Goal: Submit feedback/report problem: Submit feedback/report problem

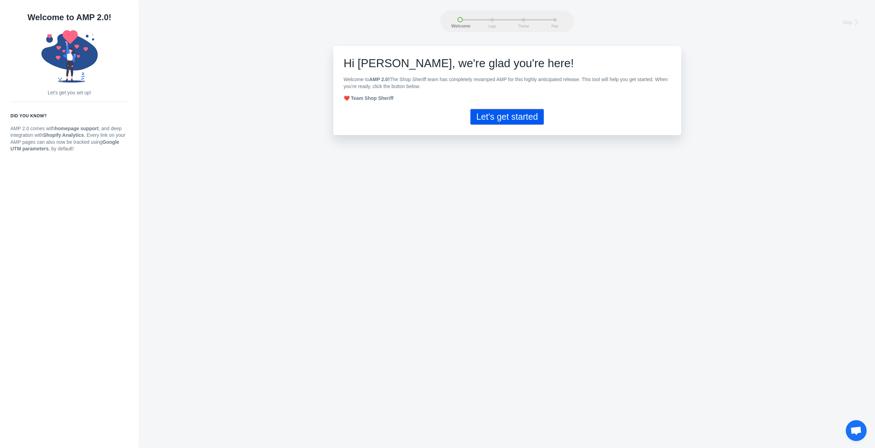
click at [494, 122] on button "Let's get started" at bounding box center [506, 117] width 73 height 16
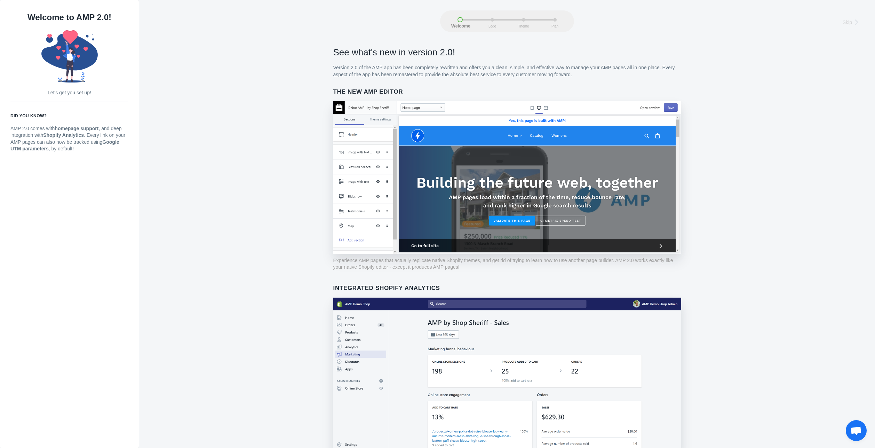
scroll to position [365, 0]
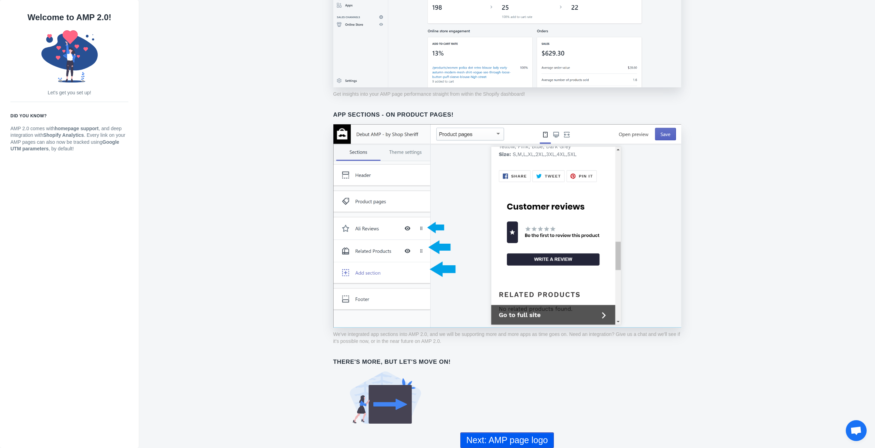
click at [479, 441] on button "Next: AMP page logo" at bounding box center [506, 440] width 93 height 16
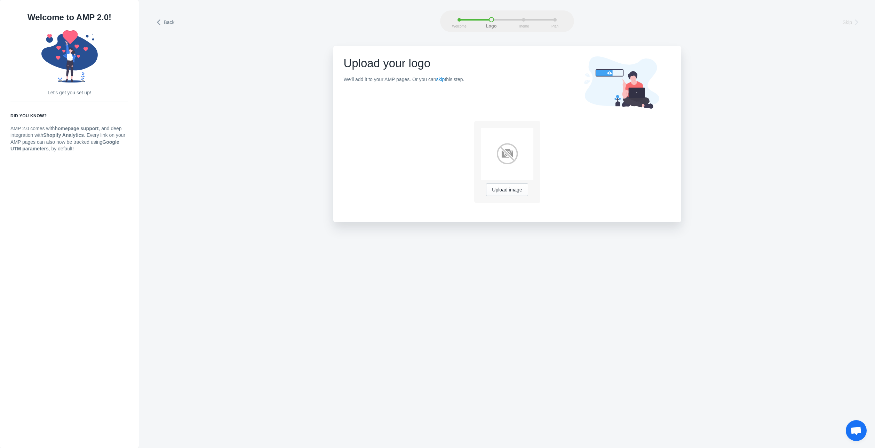
click at [508, 157] on img at bounding box center [507, 154] width 52 height 52
click at [510, 190] on span "Upload image" at bounding box center [507, 190] width 30 height 6
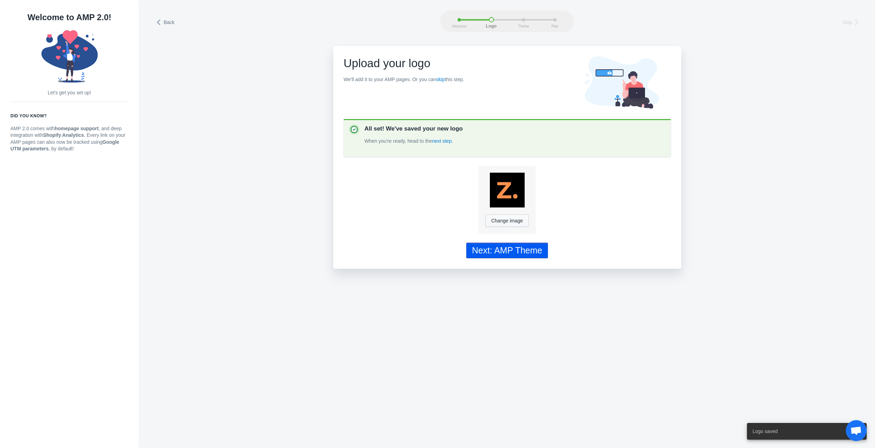
click at [515, 254] on div "Next: AMP Theme" at bounding box center [507, 250] width 70 height 10
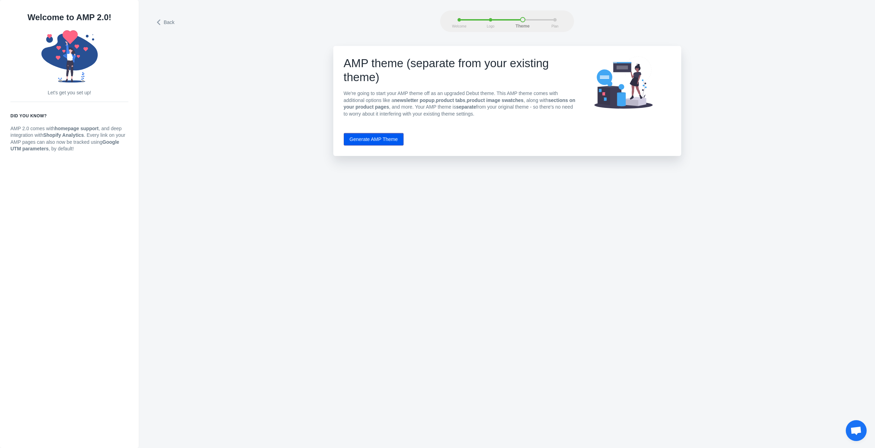
click at [377, 141] on button "Generate AMP Theme" at bounding box center [374, 139] width 60 height 13
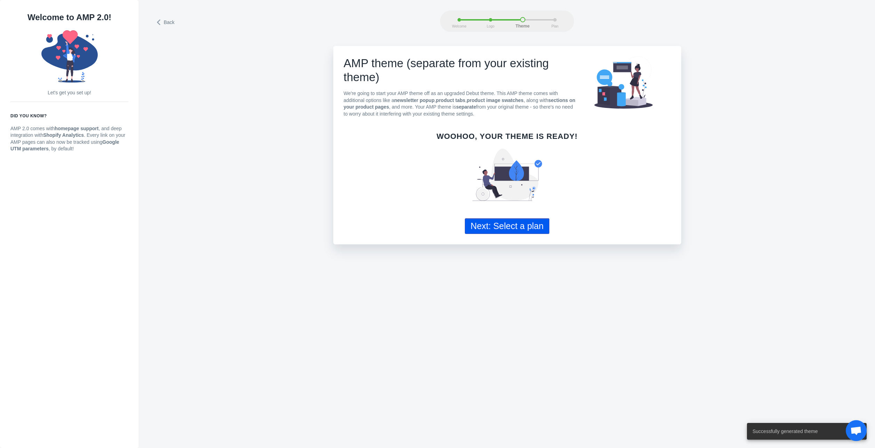
click at [501, 228] on button "Next: Select a plan" at bounding box center [507, 226] width 85 height 16
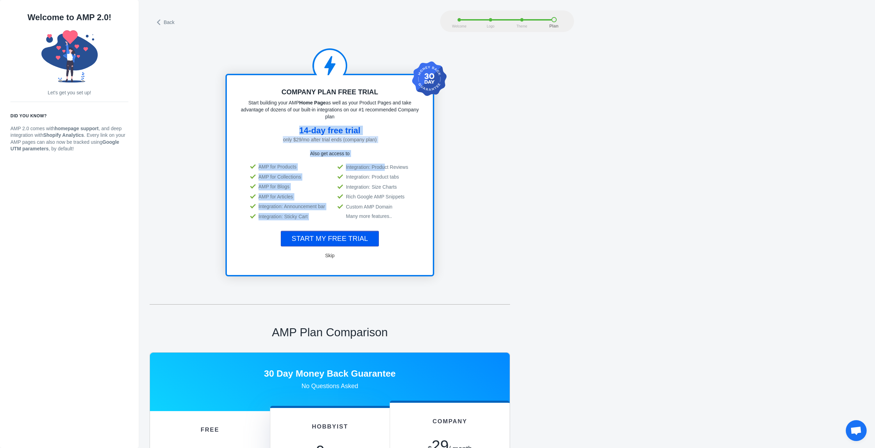
drag, startPoint x: 311, startPoint y: 136, endPoint x: 387, endPoint y: 165, distance: 80.6
click at [387, 165] on div "Company Plan Free Trial Start building your AMP Home Page as well as your Produ…" at bounding box center [330, 175] width 178 height 179
click at [410, 148] on div "Company Plan Free Trial Start building your AMP Home Page as well as your Produ…" at bounding box center [330, 175] width 178 height 179
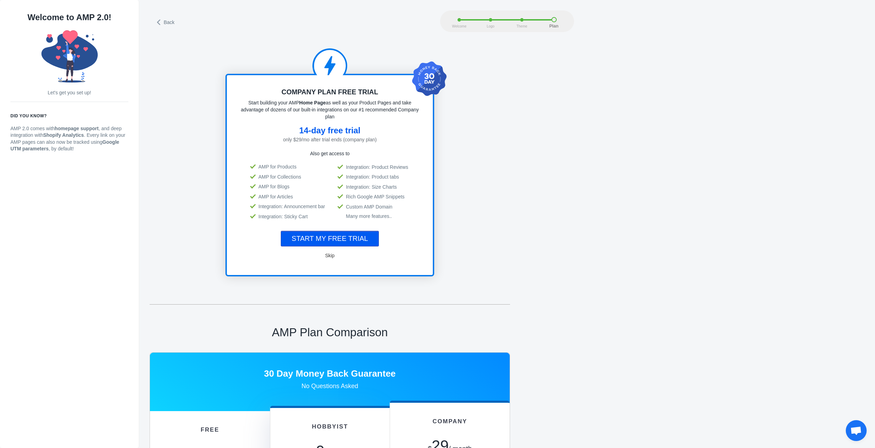
scroll to position [398, 0]
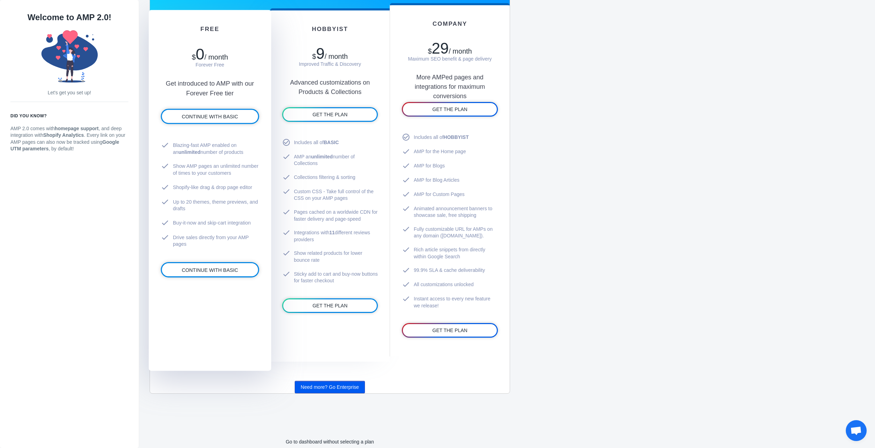
click at [255, 231] on li "check Drive sales directly from your AMP pages" at bounding box center [210, 240] width 98 height 21
click at [227, 272] on span "CONTINUE WITH BASIC" at bounding box center [210, 270] width 56 height 6
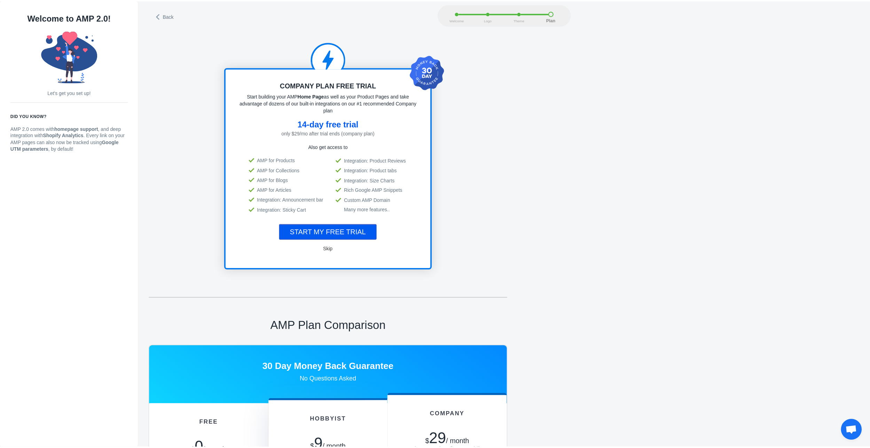
scroll to position [1, 0]
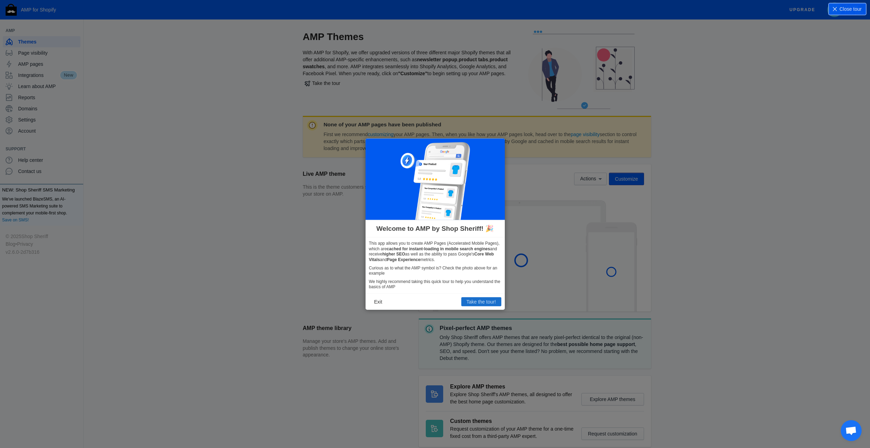
click at [474, 300] on button "Take the tour!" at bounding box center [481, 301] width 40 height 9
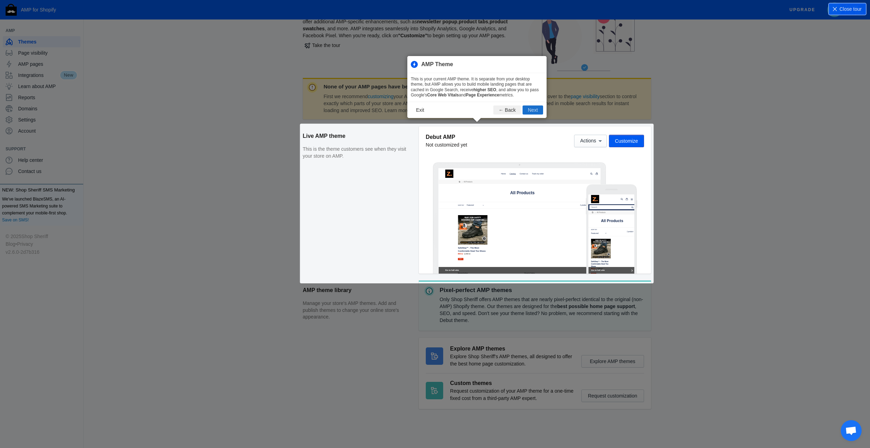
click at [539, 109] on button "Next" at bounding box center [532, 109] width 21 height 9
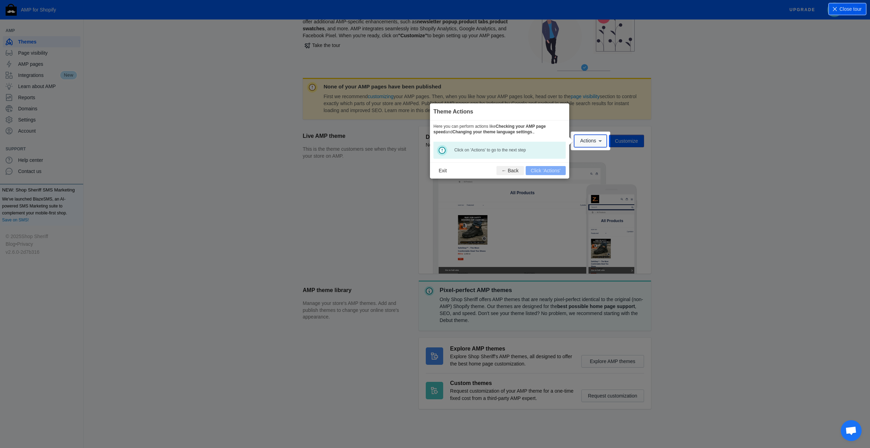
click at [597, 144] on icon at bounding box center [599, 140] width 7 height 7
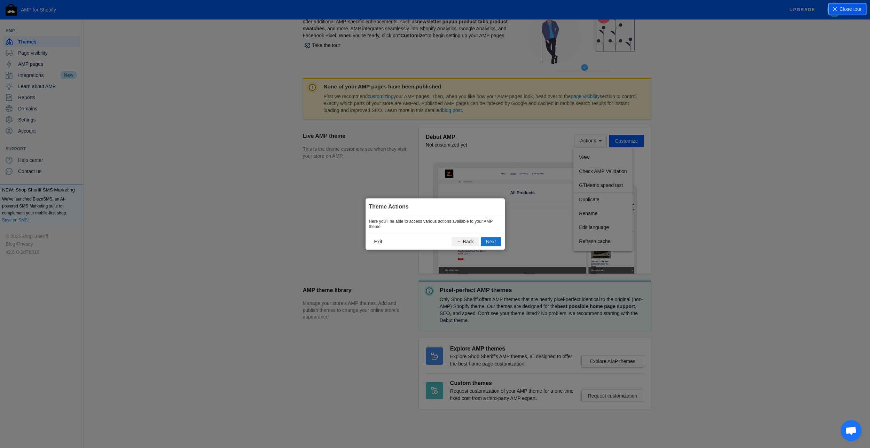
click at [496, 237] on button "Next" at bounding box center [491, 241] width 21 height 9
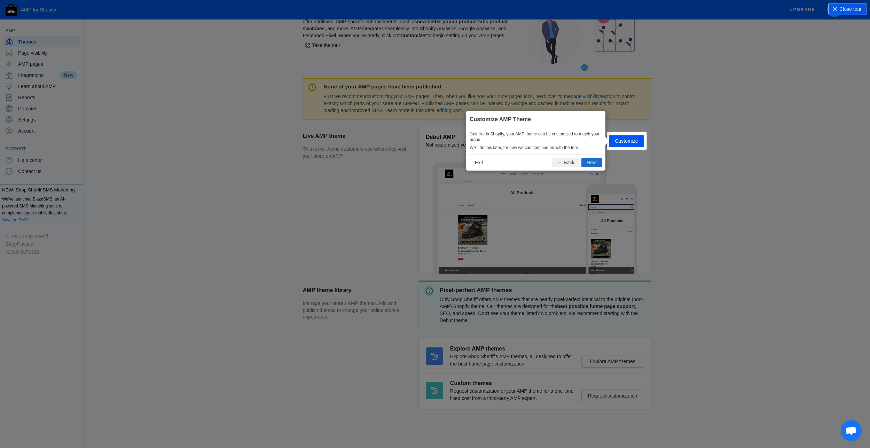
click at [584, 160] on button "Next" at bounding box center [591, 162] width 21 height 9
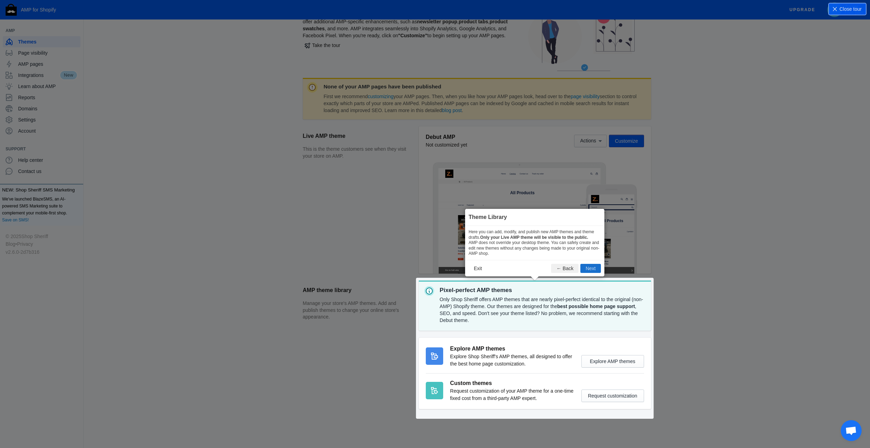
click at [595, 269] on button "Next" at bounding box center [590, 268] width 21 height 9
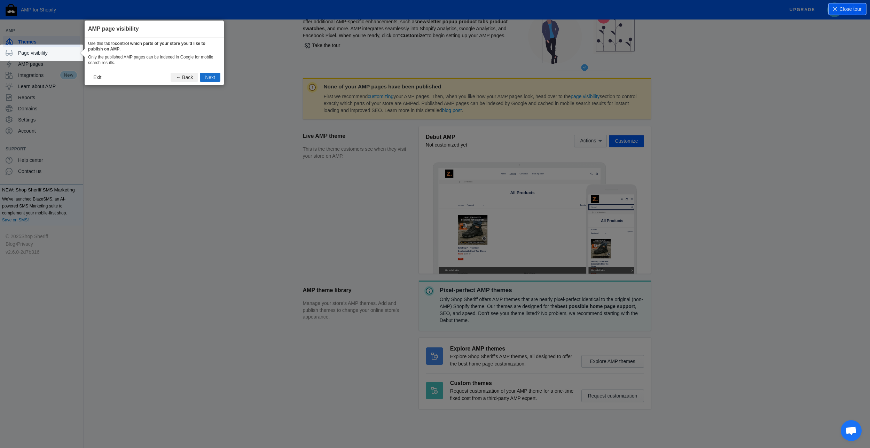
click at [215, 78] on button "Next" at bounding box center [210, 77] width 21 height 9
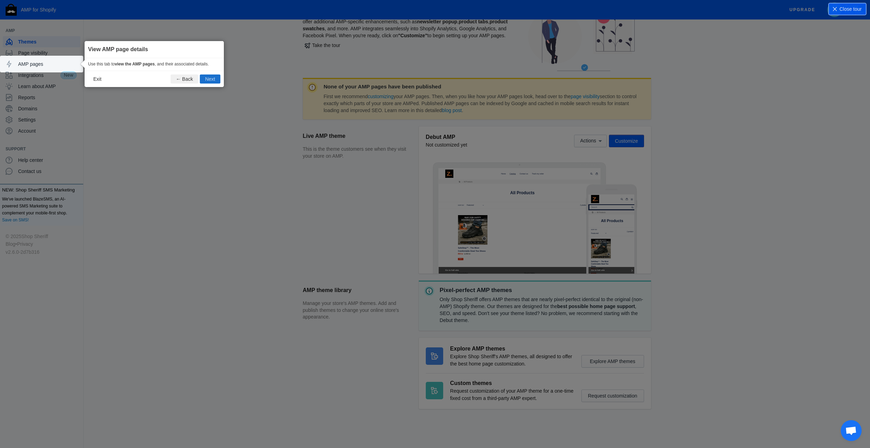
click at [215, 78] on button "Next" at bounding box center [210, 78] width 21 height 9
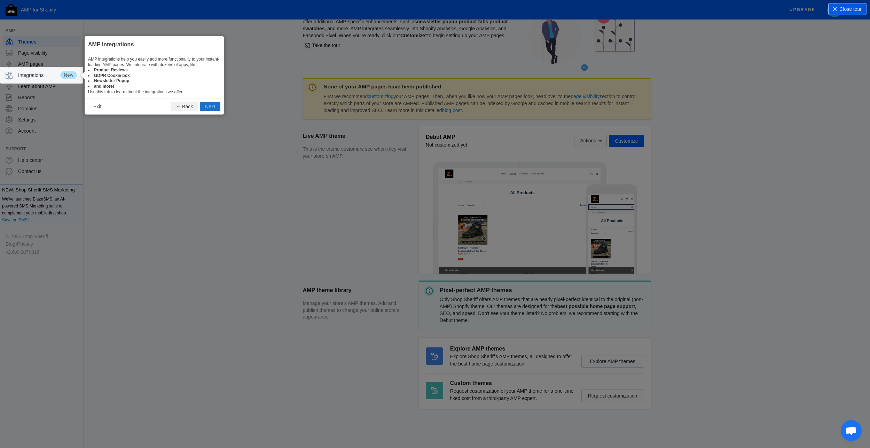
click at [210, 108] on button "Next" at bounding box center [210, 106] width 21 height 9
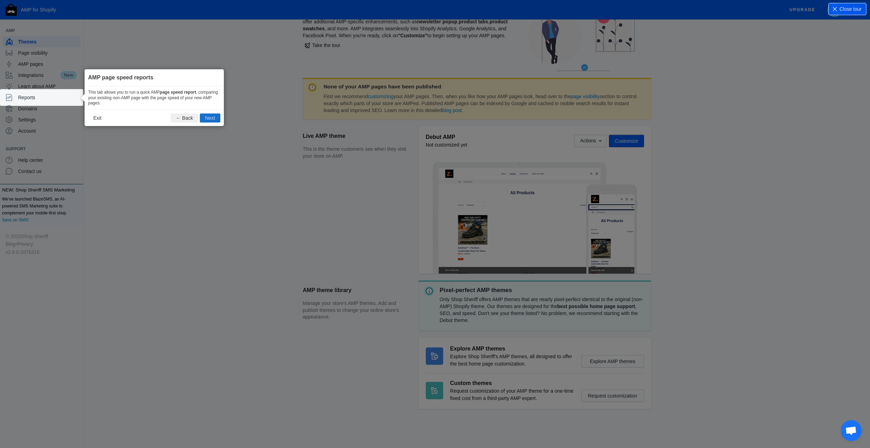
click at [210, 117] on button "Next" at bounding box center [210, 117] width 21 height 9
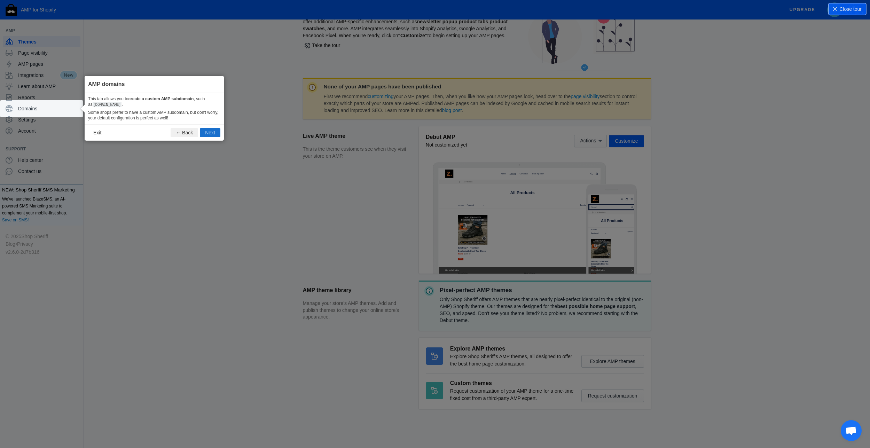
click at [210, 132] on button "Next" at bounding box center [210, 132] width 21 height 9
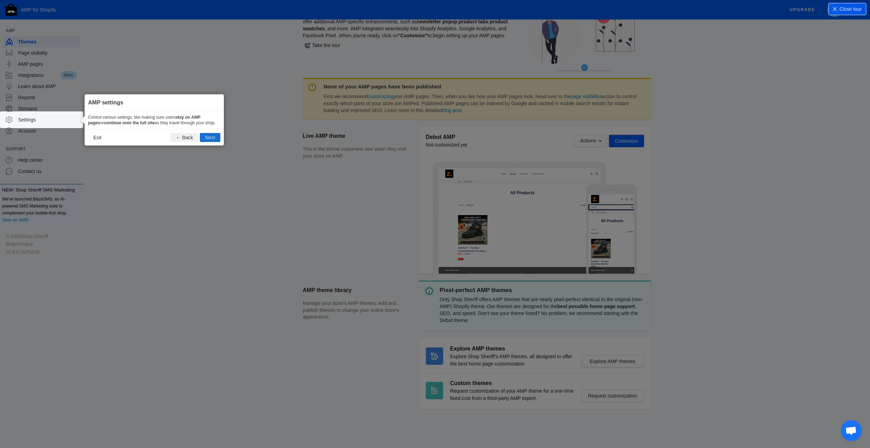
click at [210, 141] on button "Next" at bounding box center [210, 137] width 21 height 9
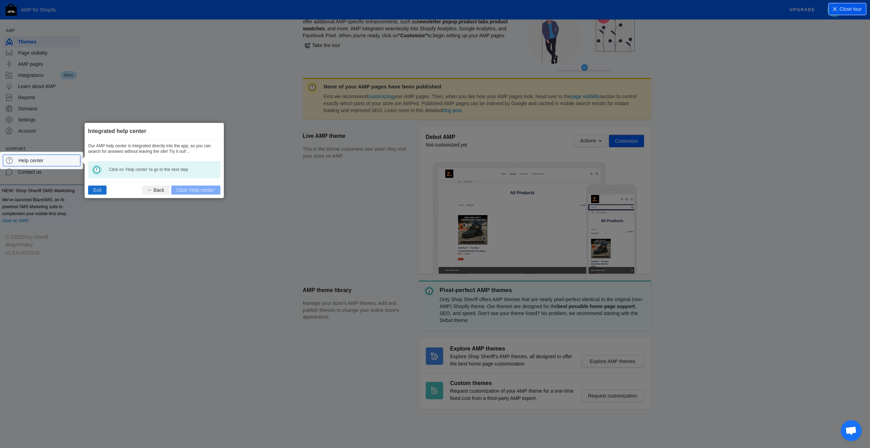
click at [95, 192] on button "Exit" at bounding box center [97, 189] width 18 height 9
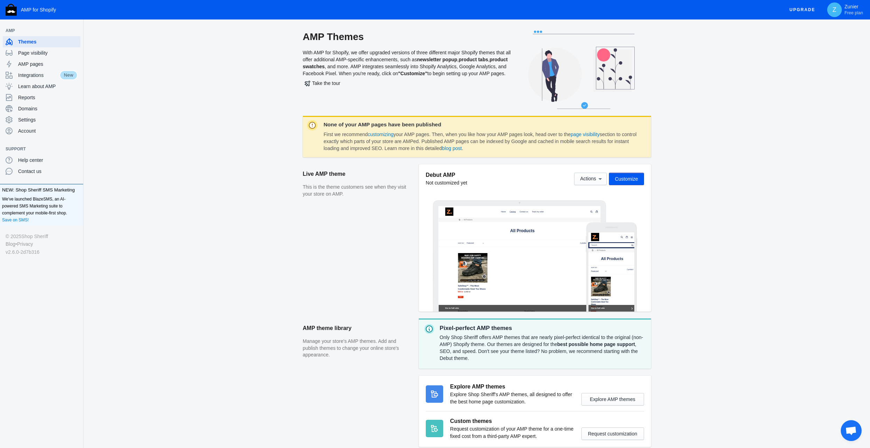
drag, startPoint x: 318, startPoint y: 123, endPoint x: 452, endPoint y: 127, distance: 134.7
click at [452, 127] on div "None of your AMP pages have been published First we recommend customizing your …" at bounding box center [477, 136] width 348 height 41
click at [497, 117] on div "None of your AMP pages have been published First we recommend customizing your …" at bounding box center [477, 136] width 348 height 41
click at [24, 121] on span "Settings" at bounding box center [48, 119] width 60 height 7
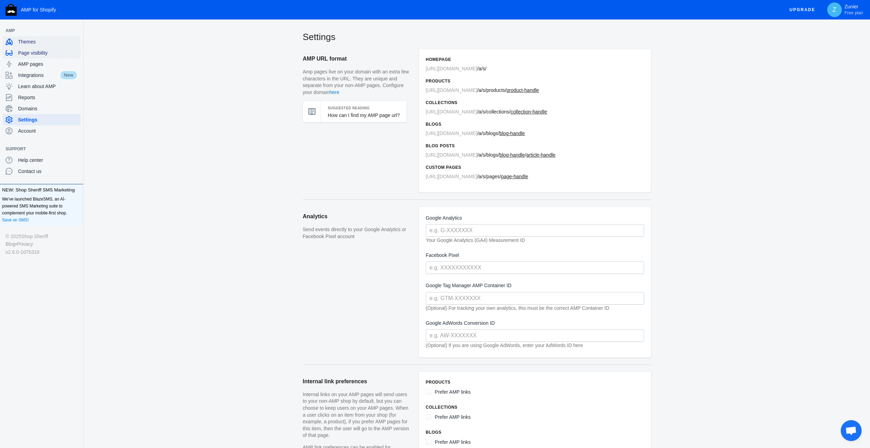
drag, startPoint x: 41, startPoint y: 41, endPoint x: 72, endPoint y: 50, distance: 32.4
click at [41, 41] on span "Themes" at bounding box center [48, 41] width 60 height 7
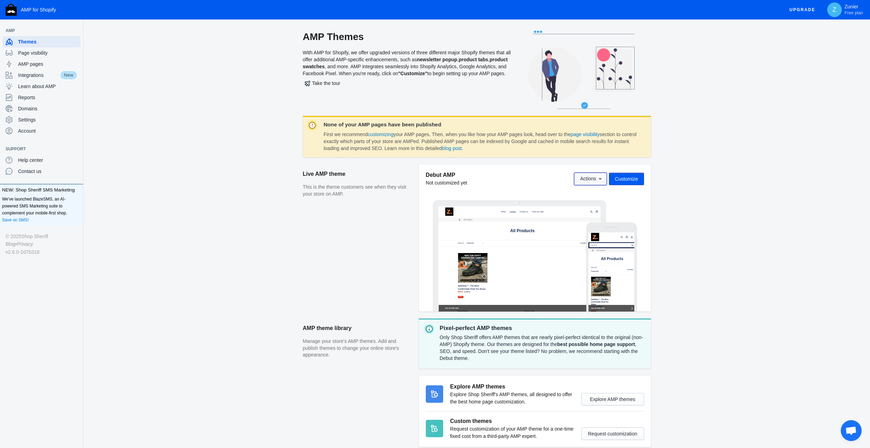
click at [598, 177] on icon at bounding box center [599, 178] width 7 height 7
click at [598, 177] on div at bounding box center [435, 224] width 870 height 448
click at [851, 2] on button "Z Zunier Free plan" at bounding box center [847, 9] width 46 height 19
click at [46, 108] on div at bounding box center [435, 224] width 870 height 448
click at [46, 108] on span "Domains" at bounding box center [48, 108] width 60 height 7
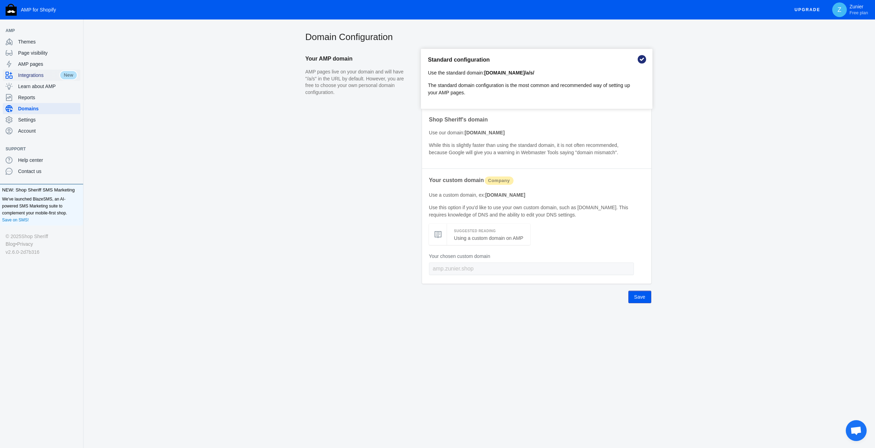
click at [47, 78] on span "Integrations" at bounding box center [38, 75] width 41 height 7
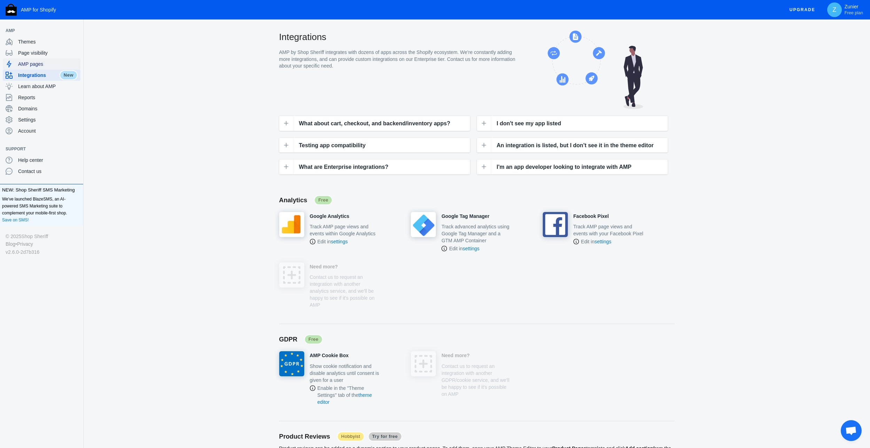
click at [38, 63] on span "AMP pages" at bounding box center [48, 64] width 60 height 7
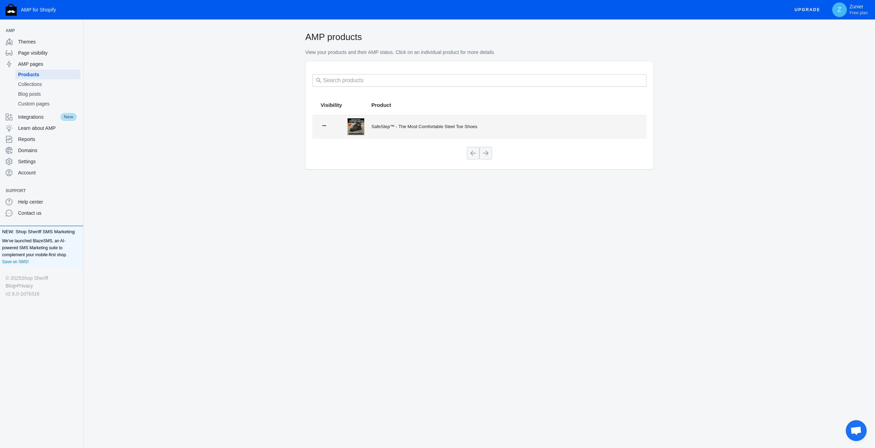
click at [500, 127] on div "SafeStep™ - The Most Comfortable Steel Toe Shoes" at bounding box center [505, 126] width 267 height 7
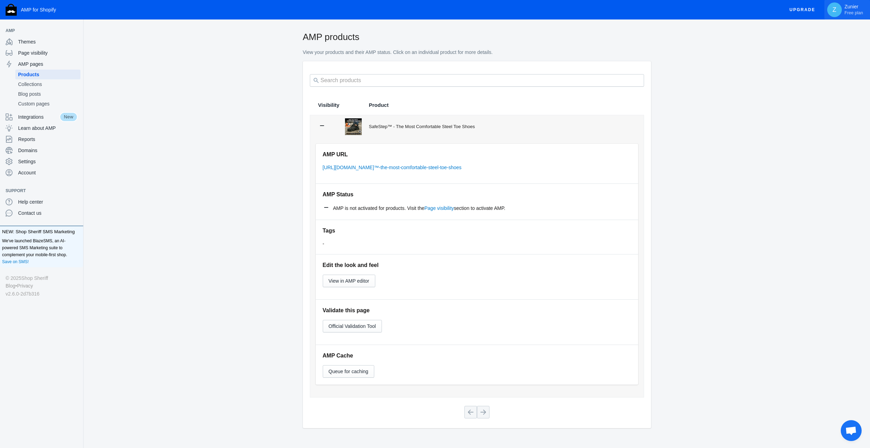
click at [850, 7] on p "Zunier Free plan" at bounding box center [853, 10] width 18 height 12
click at [797, 56] on span "Log out" at bounding box center [829, 58] width 65 height 7
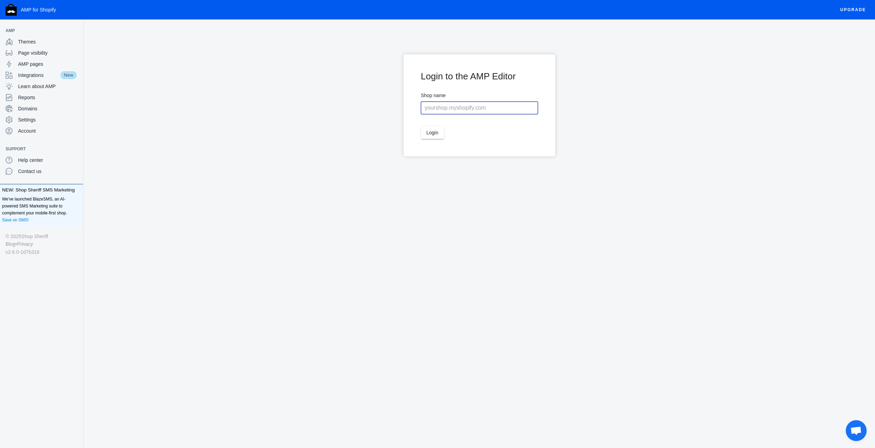
click at [445, 109] on input "text" at bounding box center [479, 108] width 117 height 13
click at [27, 42] on span "Themes" at bounding box center [48, 41] width 60 height 7
click at [44, 43] on span "Themes" at bounding box center [48, 41] width 60 height 7
click at [48, 2] on button "AMP for Shopify" at bounding box center [31, 9] width 63 height 19
click at [10, 10] on img "button" at bounding box center [11, 10] width 11 height 12
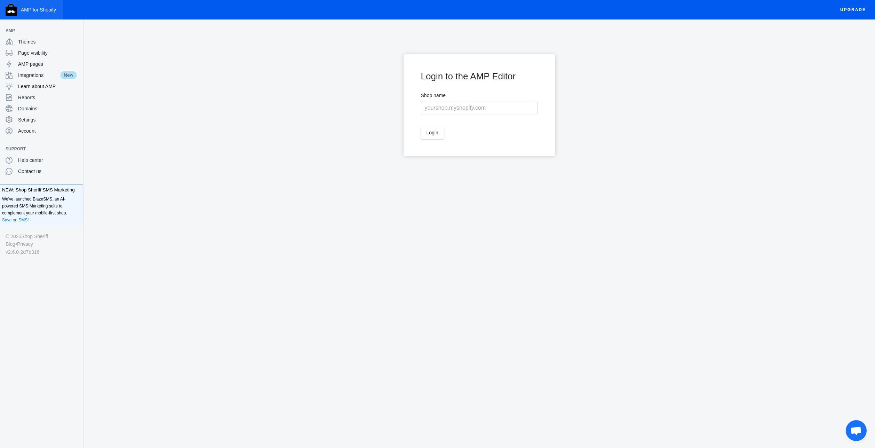
click at [10, 10] on img "button" at bounding box center [11, 10] width 11 height 12
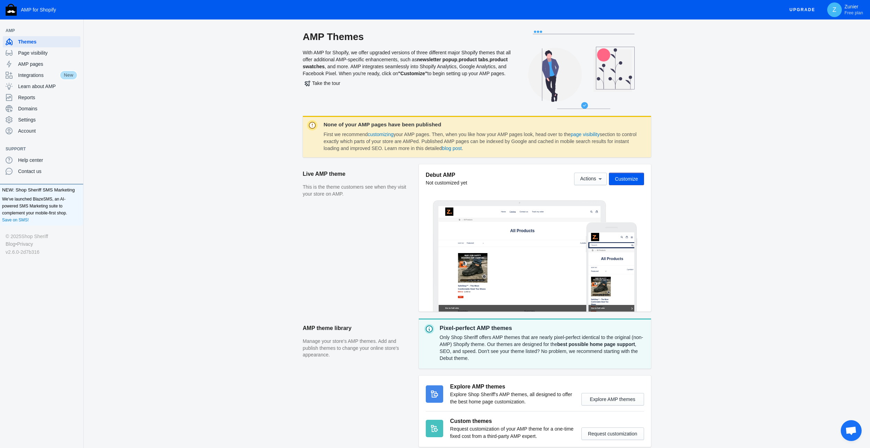
click at [847, 427] on span "Open chat" at bounding box center [850, 431] width 11 height 10
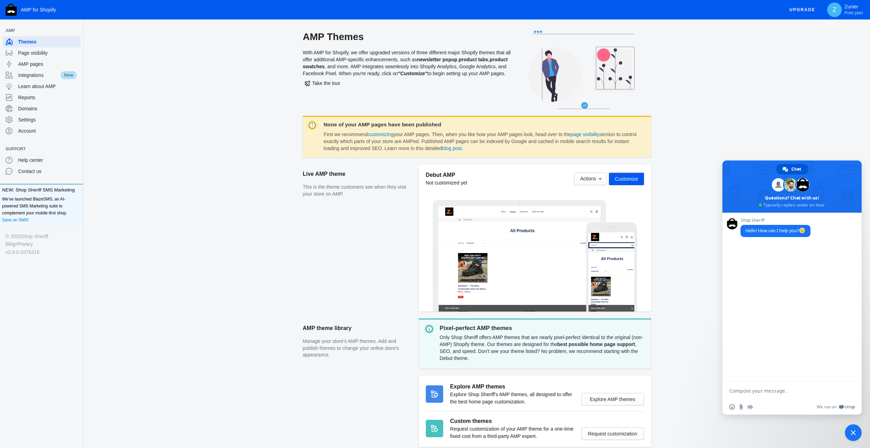
click at [787, 390] on textarea "Compose your message..." at bounding box center [784, 391] width 110 height 6
type textarea "i want to remove this app"
click at [786, 389] on textarea "Compose your message..." at bounding box center [784, 391] width 110 height 6
type textarea "i want to supprimer cette application de mon store shopify"
click at [703, 284] on div "AMP Themes With AMP for Shopify, we offer upgraded versions of three different …" at bounding box center [477, 258] width 786 height 455
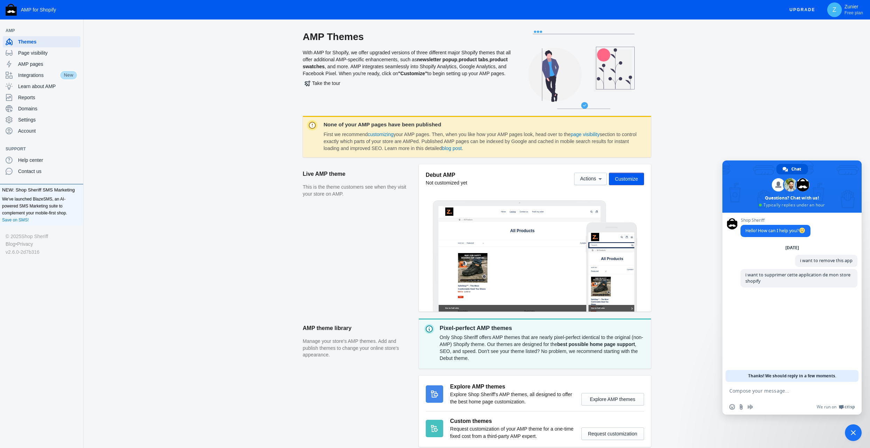
click at [754, 97] on div "AMP Themes With AMP for Shopify, we offer upgraded versions of three different …" at bounding box center [477, 73] width 764 height 85
click at [36, 126] on div "Account" at bounding box center [42, 130] width 72 height 11
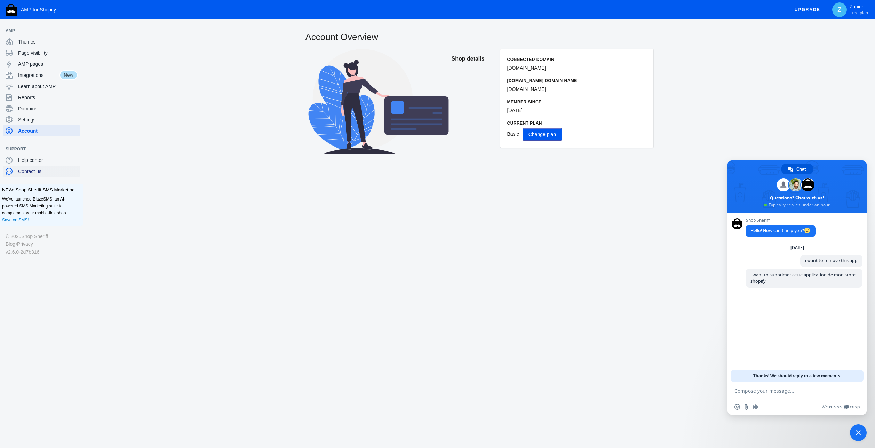
click at [41, 168] on span "Contact us" at bounding box center [48, 171] width 60 height 7
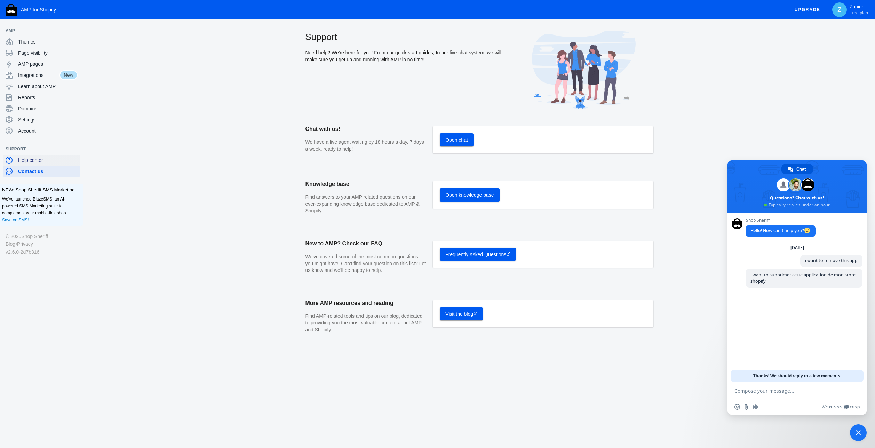
click at [45, 163] on span "Help center" at bounding box center [48, 160] width 60 height 7
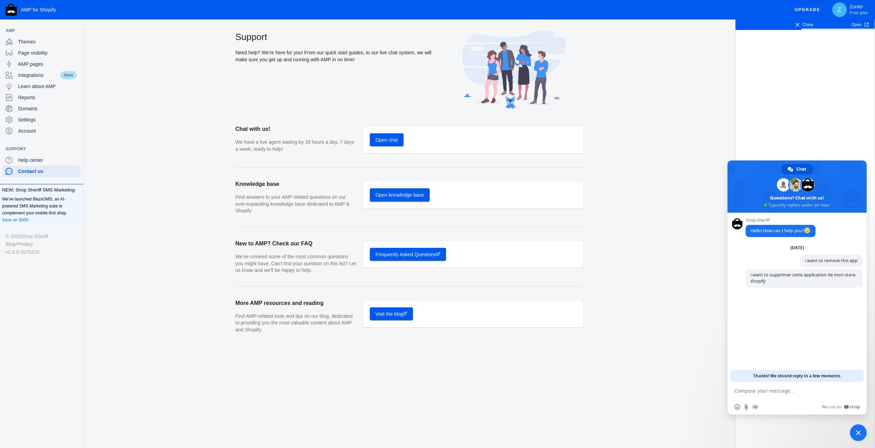
click at [135, 174] on div "Support Need help? We're here for you! From our quick start guides, to our live…" at bounding box center [410, 204] width 652 height 347
click at [30, 156] on div "Help center" at bounding box center [42, 160] width 72 height 11
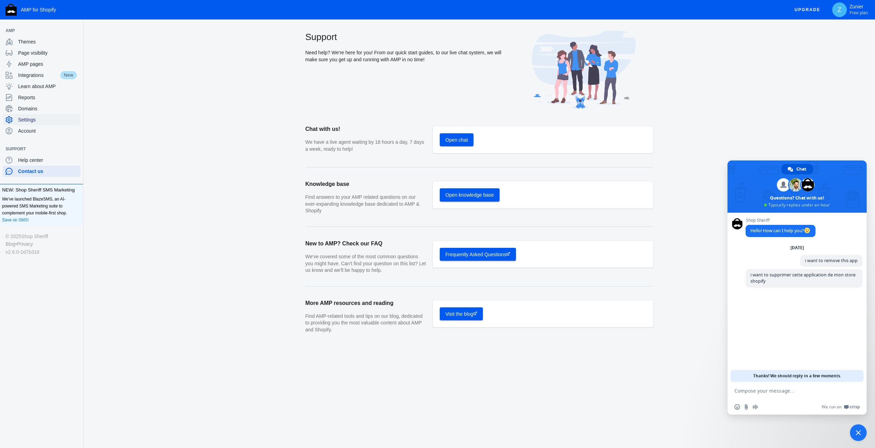
click at [32, 120] on span "Settings" at bounding box center [48, 119] width 60 height 7
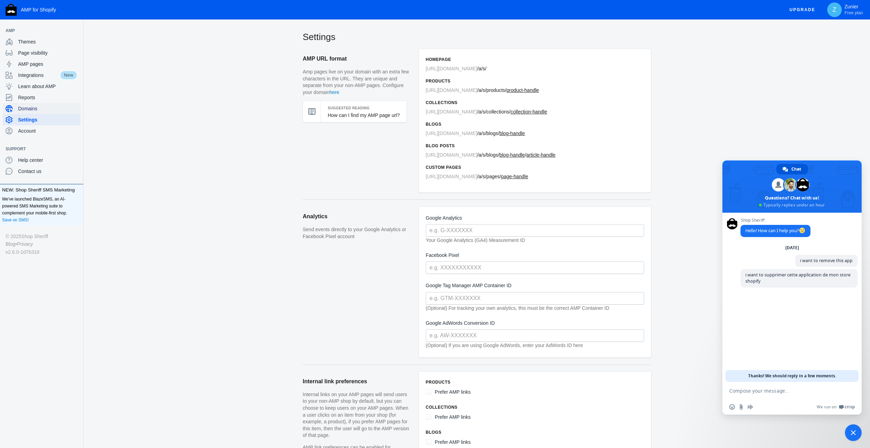
click at [46, 113] on div "Domains" at bounding box center [42, 108] width 72 height 11
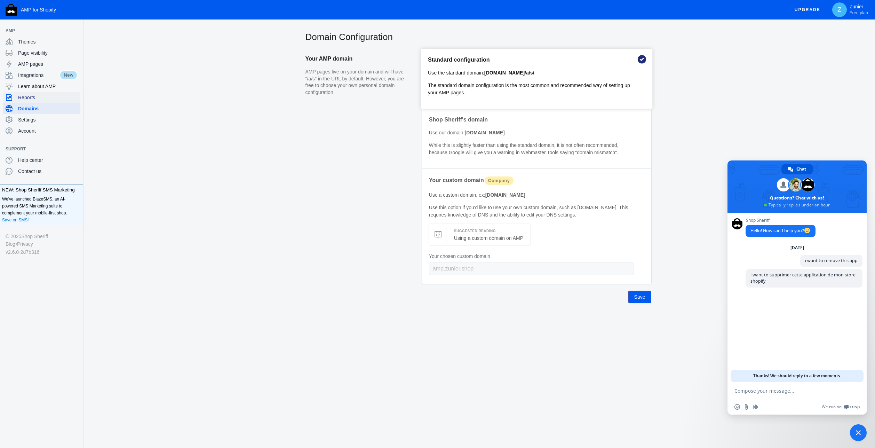
click at [41, 98] on span "Reports" at bounding box center [48, 97] width 60 height 7
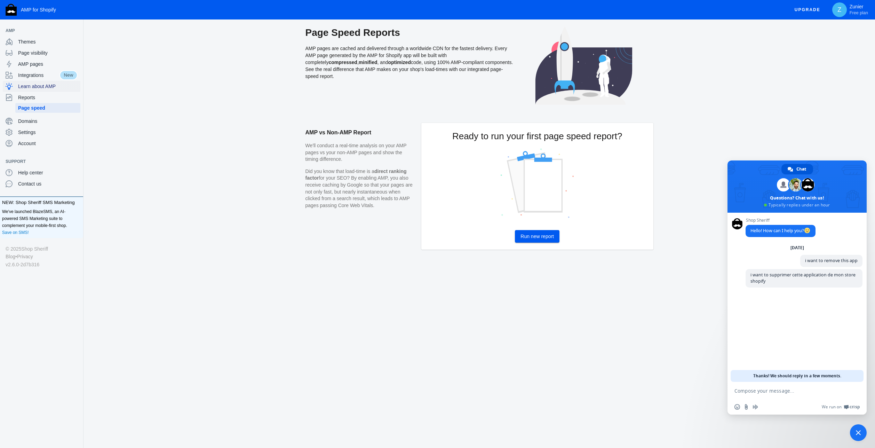
click at [39, 84] on span "Learn about AMP" at bounding box center [48, 86] width 60 height 7
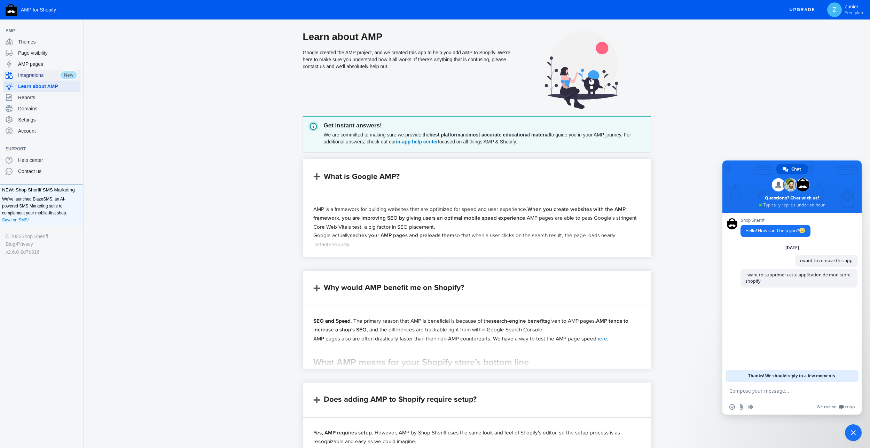
click at [40, 74] on span "Integrations" at bounding box center [38, 75] width 41 height 7
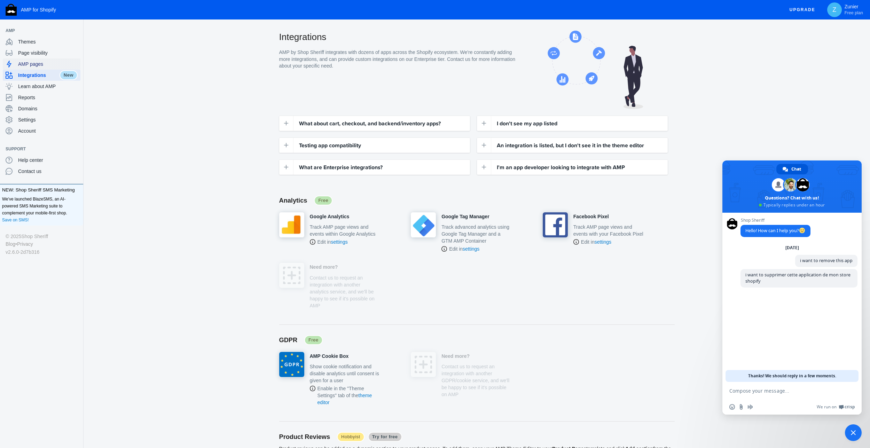
click at [40, 61] on span "AMP pages" at bounding box center [48, 64] width 60 height 7
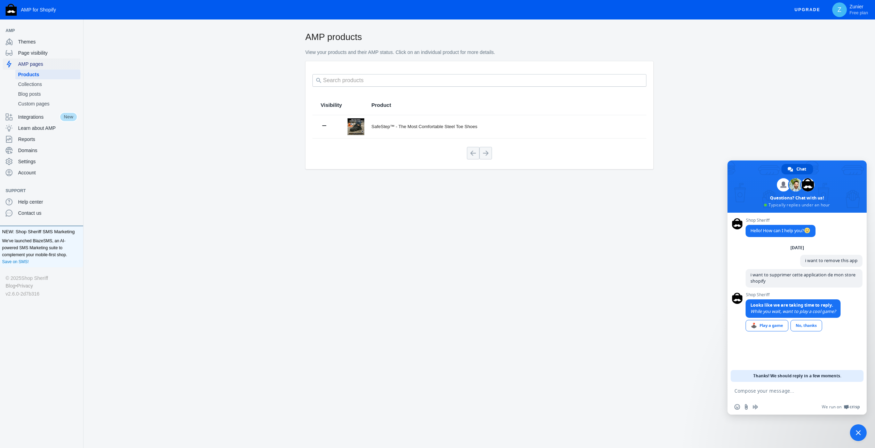
click at [27, 61] on span "AMP pages" at bounding box center [48, 64] width 60 height 7
drag, startPoint x: 754, startPoint y: 303, endPoint x: 831, endPoint y: 314, distance: 78.3
click at [831, 314] on span "Looks like we are taking time to reply. While you wait, want to play a cool gam…" at bounding box center [793, 308] width 85 height 12
click at [853, 347] on div "Shop Sheriff Hello! How can I help you? [DATE] i want to remove this app A few …" at bounding box center [804, 285] width 117 height 135
click at [813, 328] on div "No, thanks" at bounding box center [807, 325] width 32 height 11
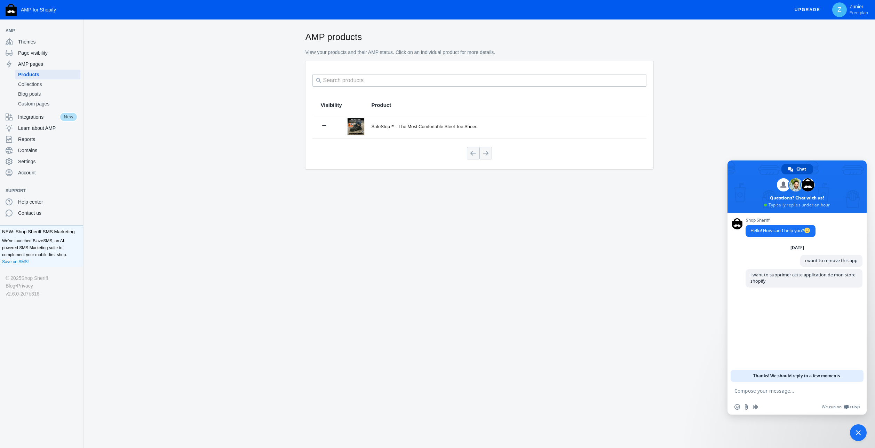
click at [789, 170] on span at bounding box center [790, 169] width 5 height 5
click at [755, 136] on div "AMP products View your products and their AMP status. Click on an individual pr…" at bounding box center [480, 116] width 792 height 171
click at [856, 14] on span "Free plan" at bounding box center [859, 13] width 18 height 6
click at [816, 57] on span "Log out" at bounding box center [835, 58] width 65 height 7
